Goal: Task Accomplishment & Management: Manage account settings

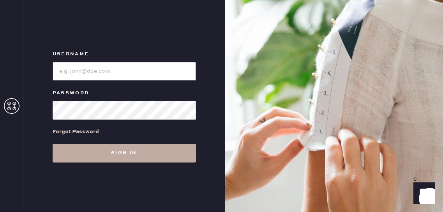
type input "reformationfillmore"
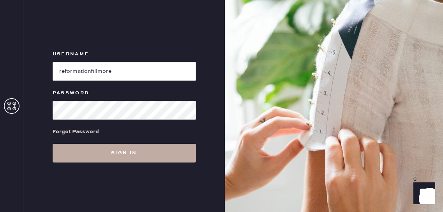
click at [120, 154] on button "Sign in" at bounding box center [124, 153] width 143 height 19
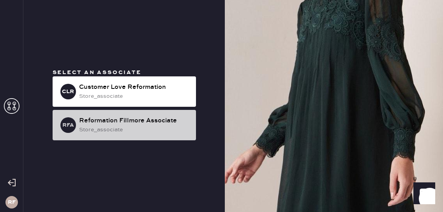
click at [158, 121] on div "Reformation Fillmore Associate" at bounding box center [134, 120] width 111 height 9
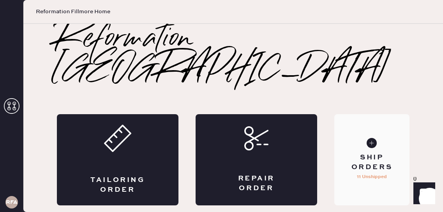
click at [380, 153] on div "Ship Orders" at bounding box center [371, 162] width 63 height 19
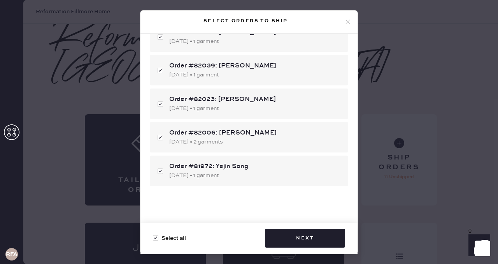
scroll to position [234, 0]
click at [347, 17] on div "Select orders to ship" at bounding box center [249, 22] width 217 height 23
click at [348, 22] on icon at bounding box center [348, 21] width 7 height 7
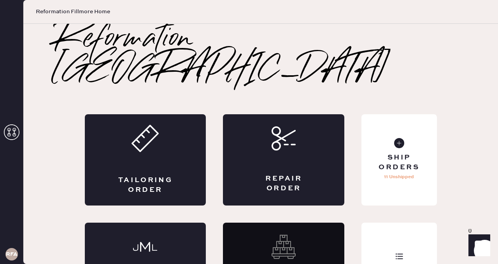
scroll to position [19, 0]
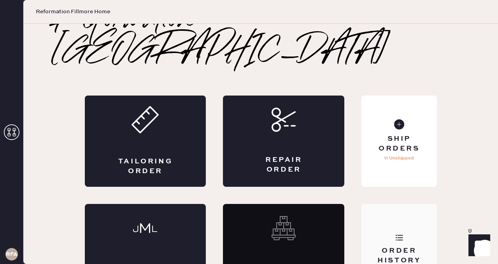
click at [392, 208] on div "Order History" at bounding box center [399, 249] width 75 height 91
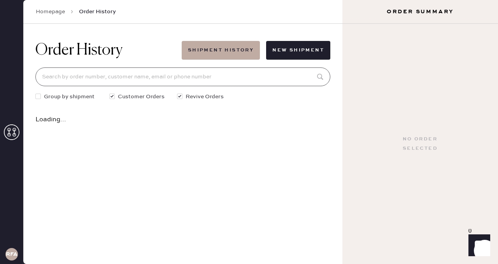
click at [172, 77] on input at bounding box center [182, 76] width 295 height 19
type input "s"
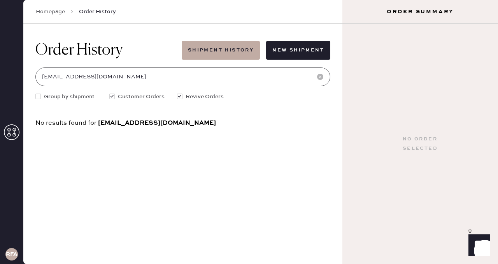
type input "[EMAIL_ADDRESS][DOMAIN_NAME]"
drag, startPoint x: 107, startPoint y: 77, endPoint x: 39, endPoint y: 77, distance: 68.1
click at [39, 77] on input "[EMAIL_ADDRESS][DOMAIN_NAME]" at bounding box center [182, 76] width 295 height 19
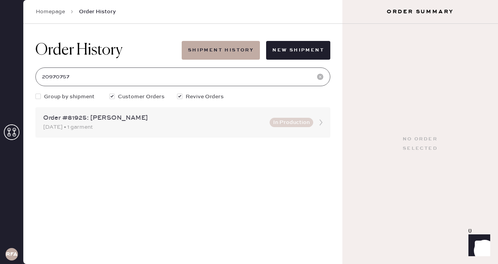
type input "20970757"
click at [111, 123] on div "Order #81925: [PERSON_NAME] So [DATE] • 1 garment" at bounding box center [154, 122] width 222 height 18
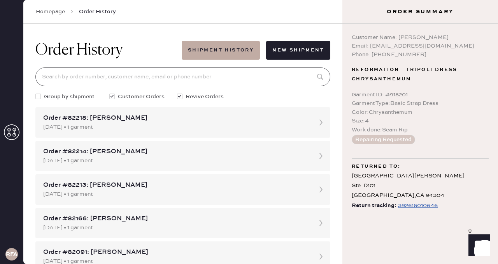
click at [77, 82] on input at bounding box center [182, 76] width 295 height 19
click at [429, 53] on div "Phone: [PHONE_NUMBER]" at bounding box center [420, 54] width 137 height 9
click at [412, 205] on div "392616010646" at bounding box center [418, 204] width 40 height 9
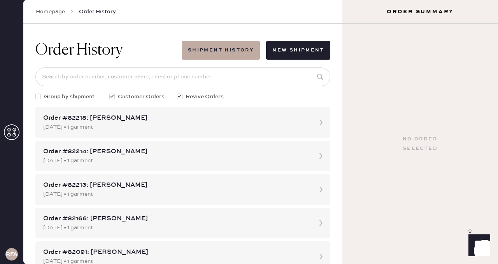
click at [11, 130] on icon at bounding box center [12, 132] width 16 height 16
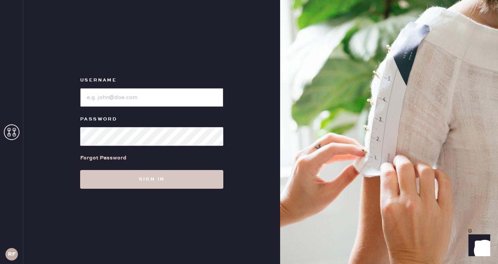
type input "reformationfillmore"
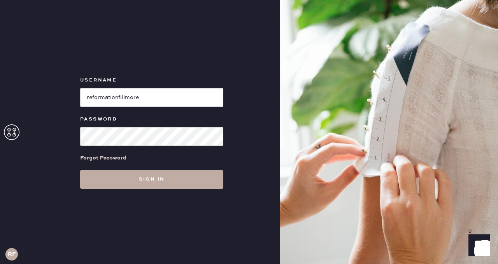
click at [165, 183] on button "Sign in" at bounding box center [151, 179] width 143 height 19
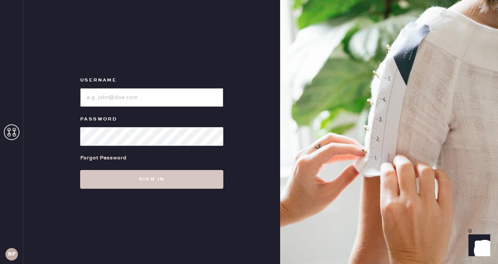
type input "reformationfillmore"
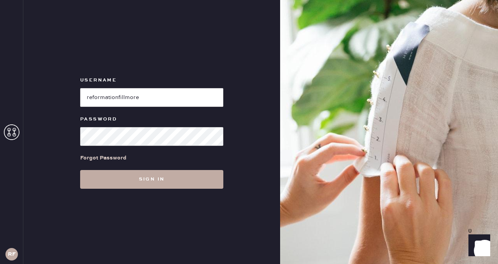
click at [162, 176] on button "Sign in" at bounding box center [151, 179] width 143 height 19
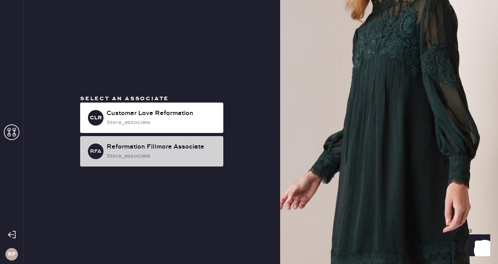
click at [171, 147] on div "Reformation Fillmore Associate" at bounding box center [162, 146] width 111 height 9
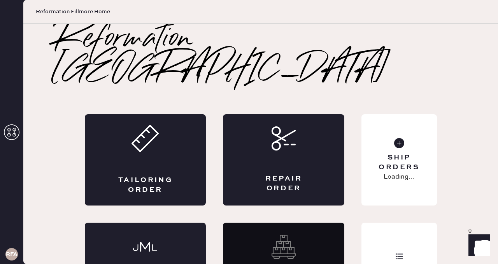
scroll to position [19, 0]
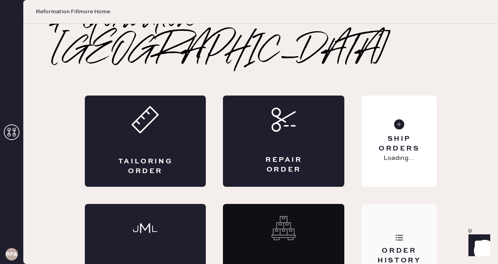
click at [394, 211] on div "Order History" at bounding box center [399, 255] width 63 height 19
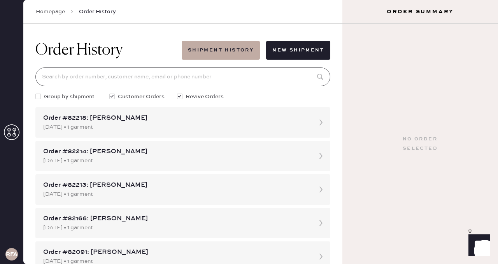
click at [106, 74] on input at bounding box center [182, 76] width 295 height 19
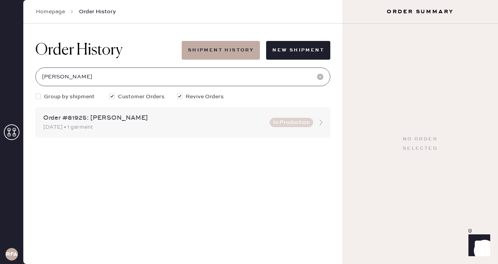
type input "[PERSON_NAME]"
click at [162, 120] on div "Order #81925: [PERSON_NAME]" at bounding box center [154, 117] width 222 height 9
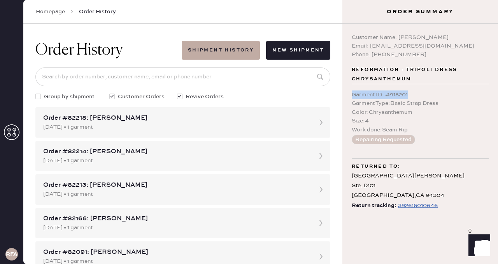
drag, startPoint x: 353, startPoint y: 94, endPoint x: 420, endPoint y: 98, distance: 67.5
click at [420, 98] on div "Garment ID : # 918201" at bounding box center [420, 94] width 137 height 9
copy div "Garment ID : # 918201"
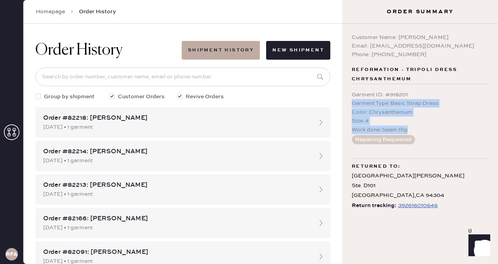
drag, startPoint x: 353, startPoint y: 104, endPoint x: 418, endPoint y: 127, distance: 68.8
click at [418, 127] on div "Garment ID : # 918201 Garment Type : Basic Strap Dress Color : Chrysanthemum Si…" at bounding box center [420, 112] width 137 height 44
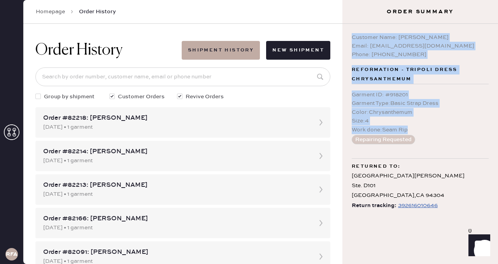
drag, startPoint x: 353, startPoint y: 38, endPoint x: 414, endPoint y: 127, distance: 108.3
click at [414, 128] on div "Customer Name: [PERSON_NAME] Email: [EMAIL_ADDRESS][DOMAIN_NAME] Phone: [PHONE_…" at bounding box center [421, 144] width 156 height 240
copy div "Customer Name: [PERSON_NAME] Email: [EMAIL_ADDRESS][DOMAIN_NAME] Phone: [PHONE_…"
